Goal: Transaction & Acquisition: Purchase product/service

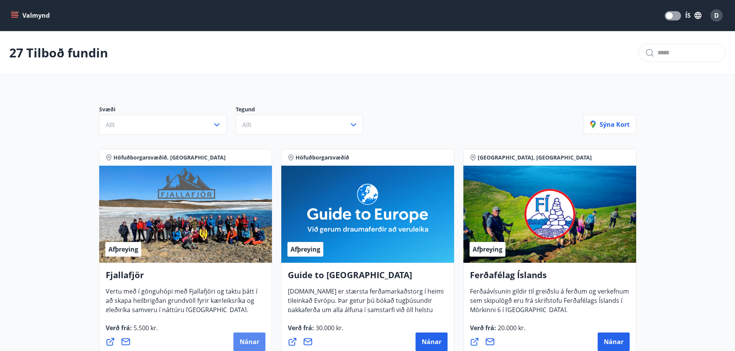
click at [250, 341] on span "Nánar" at bounding box center [249, 342] width 20 height 8
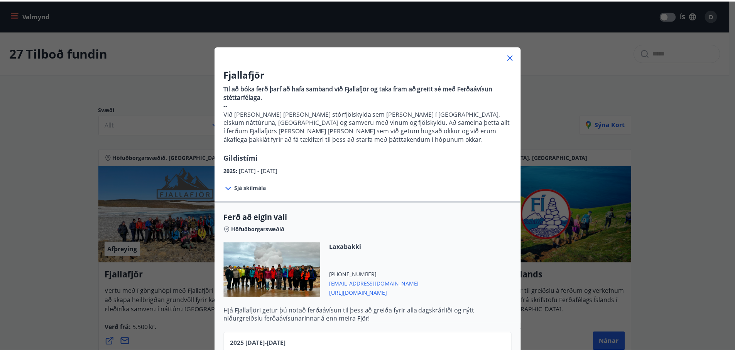
scroll to position [193, 0]
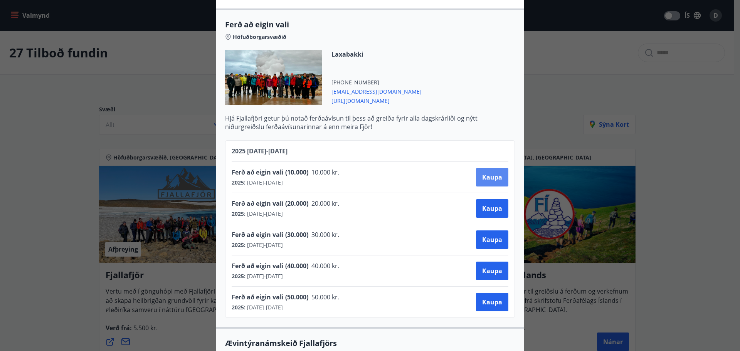
click at [489, 180] on span "Kaupa" at bounding box center [492, 177] width 20 height 8
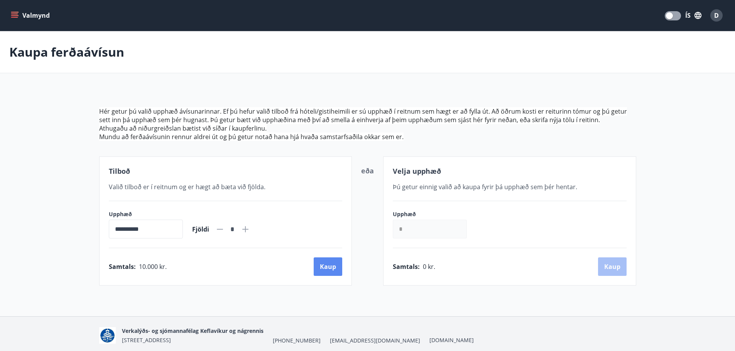
click at [329, 270] on button "Kaup" at bounding box center [328, 267] width 29 height 19
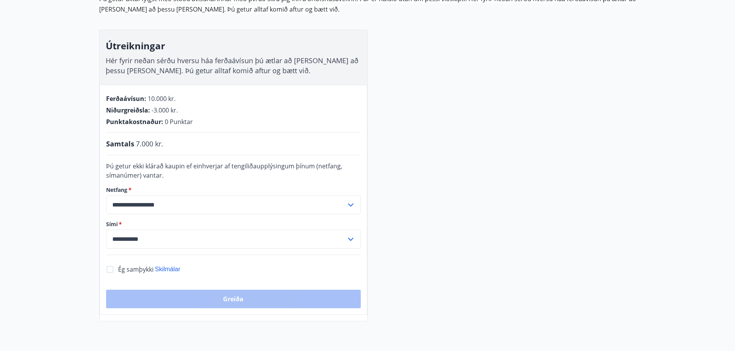
scroll to position [161, 0]
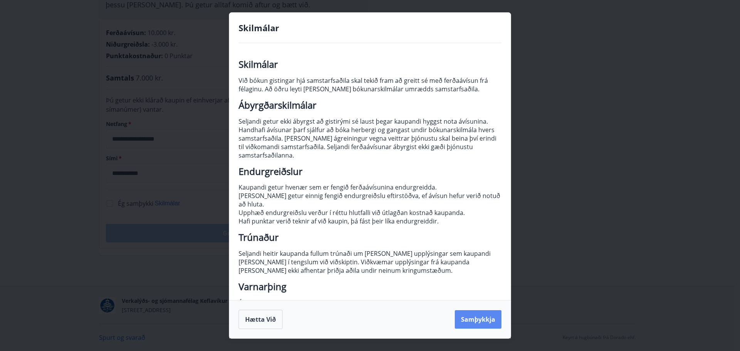
click at [486, 319] on button "Samþykkja" at bounding box center [478, 319] width 47 height 19
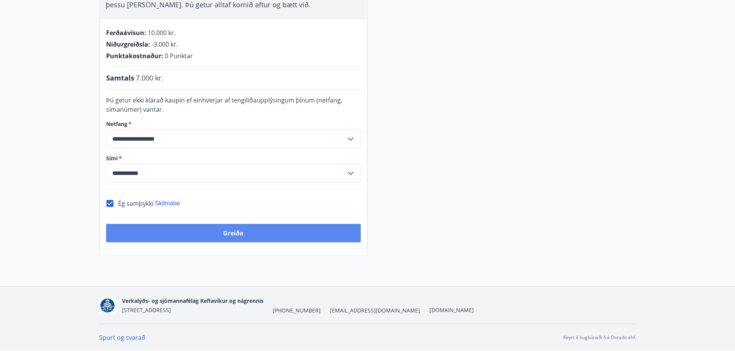
click at [267, 232] on button "Greiða" at bounding box center [233, 233] width 255 height 19
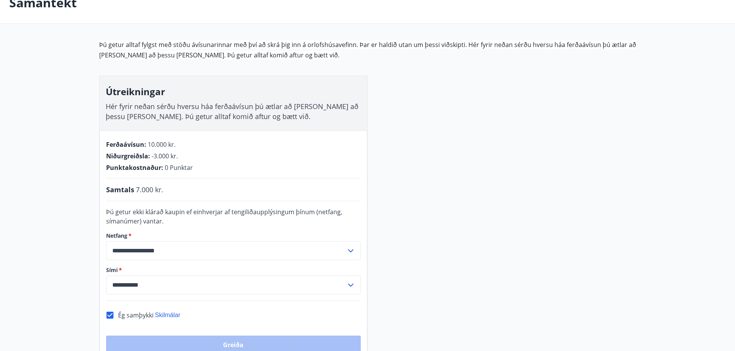
scroll to position [0, 0]
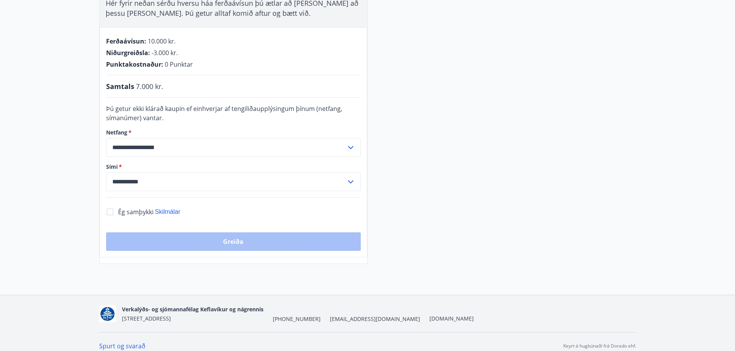
scroll to position [161, 0]
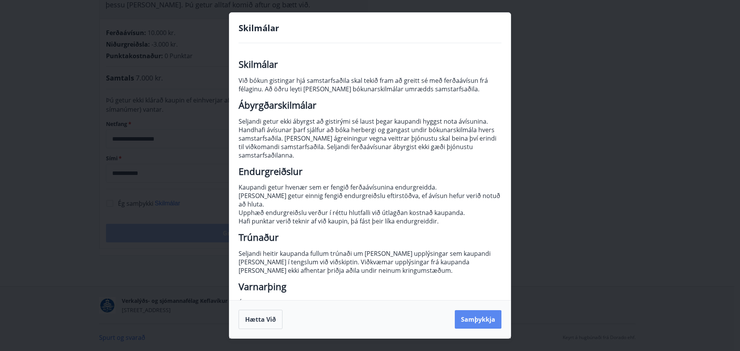
click at [471, 319] on button "Samþykkja" at bounding box center [478, 319] width 47 height 19
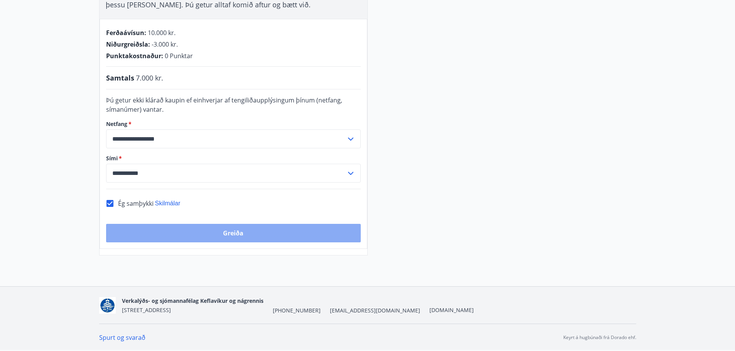
click at [232, 233] on button "Greiða" at bounding box center [233, 233] width 255 height 19
